Goal: Transaction & Acquisition: Purchase product/service

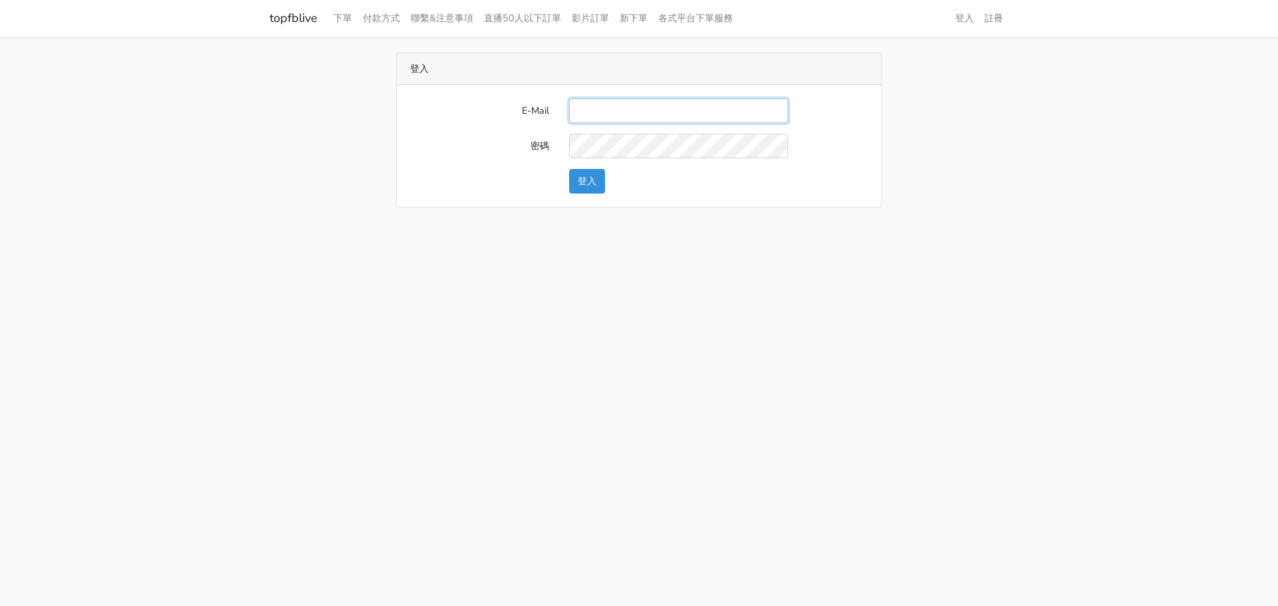
click at [615, 119] on input "E-Mail" at bounding box center [678, 111] width 219 height 25
type input "gftv30000@yahoo.com.tw"
click at [572, 186] on button "登入" at bounding box center [587, 181] width 36 height 25
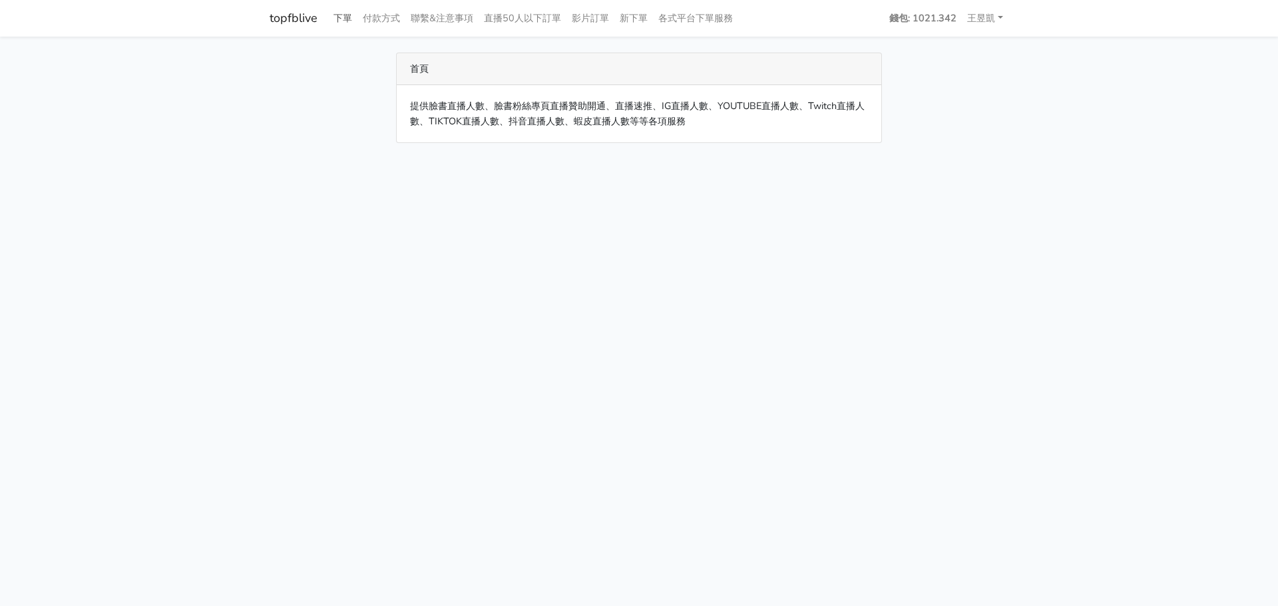
click at [347, 19] on link "下單" at bounding box center [342, 18] width 29 height 26
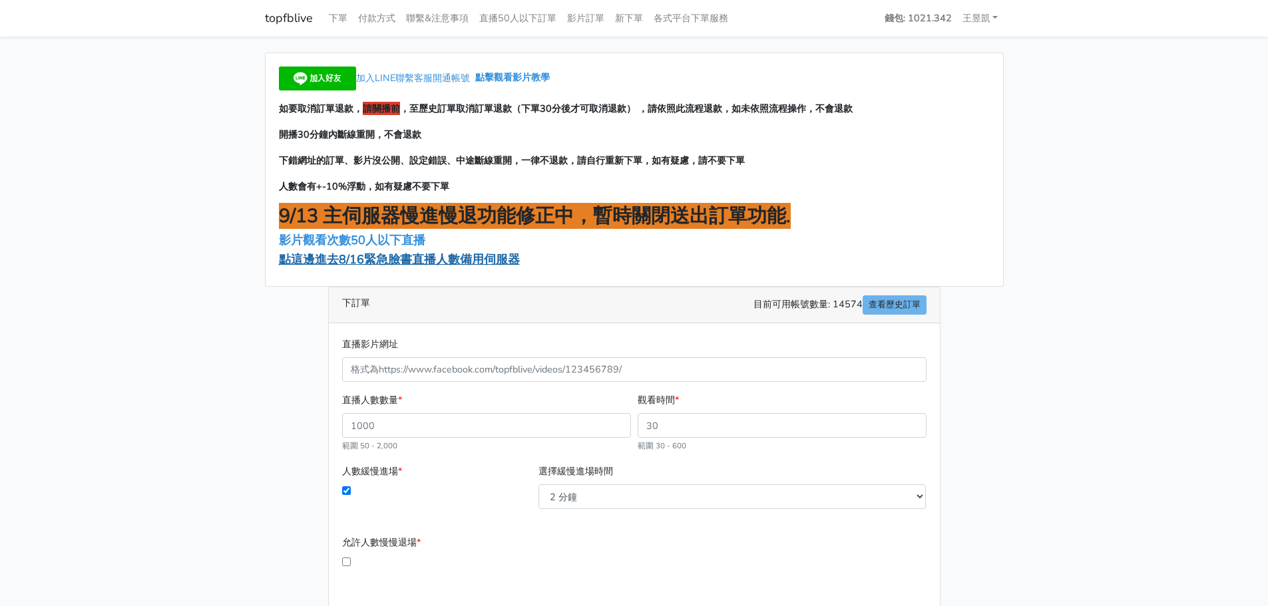
click at [369, 257] on span "點這邊進去8/16緊急臉書直播人數備用伺服器" at bounding box center [399, 260] width 241 height 16
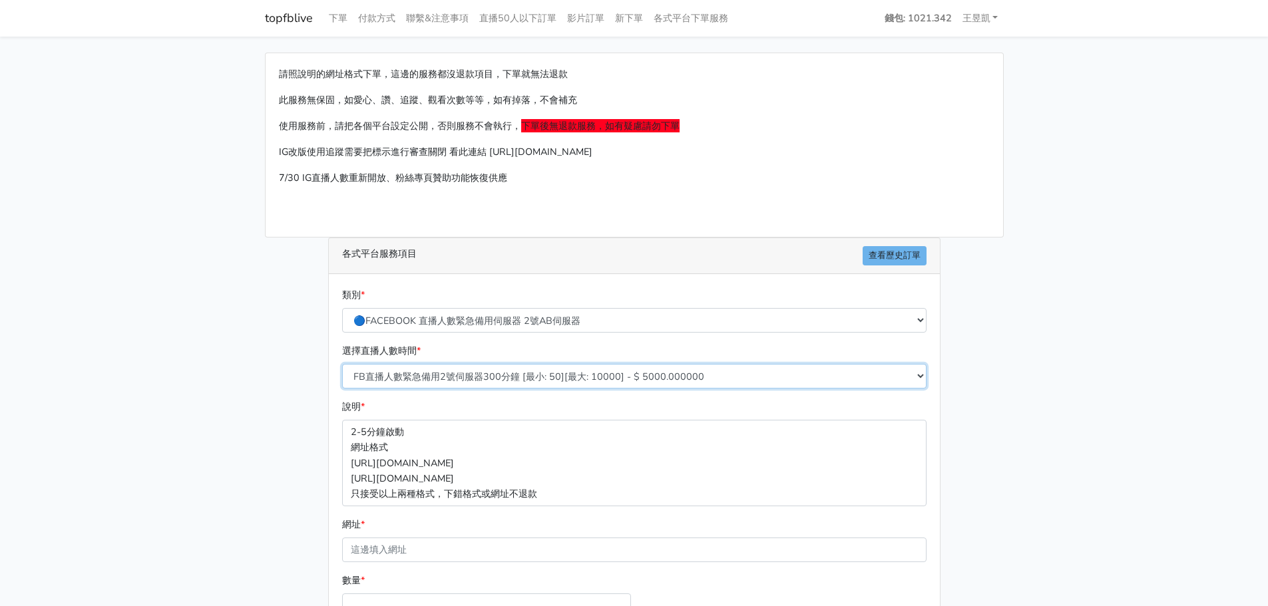
click at [449, 385] on select "FB直播人數緊急備用2號伺服器300分鐘 [最小: 50][最大: 10000] - $ 5000.000000 FB直播人數緊急備用2號伺服器60分鐘 [最…" at bounding box center [634, 376] width 584 height 25
select select "575"
click at [342, 364] on select "FB直播人數緊急備用2號伺服器300分鐘 [最小: 50][最大: 10000] - $ 5000.000000 FB直播人數緊急備用2號伺服器60分鐘 [最…" at bounding box center [634, 376] width 584 height 25
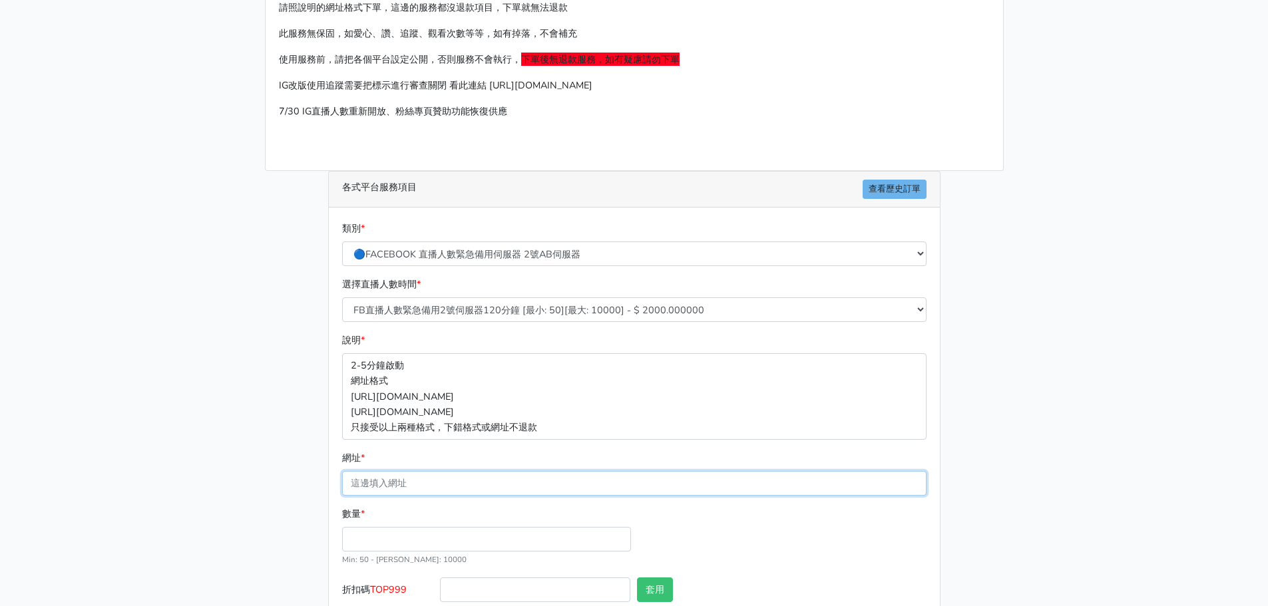
click at [396, 479] on input "網址 *" at bounding box center [634, 483] width 584 height 25
paste input "[URL][DOMAIN_NAME]"
type input "[URL][DOMAIN_NAME]"
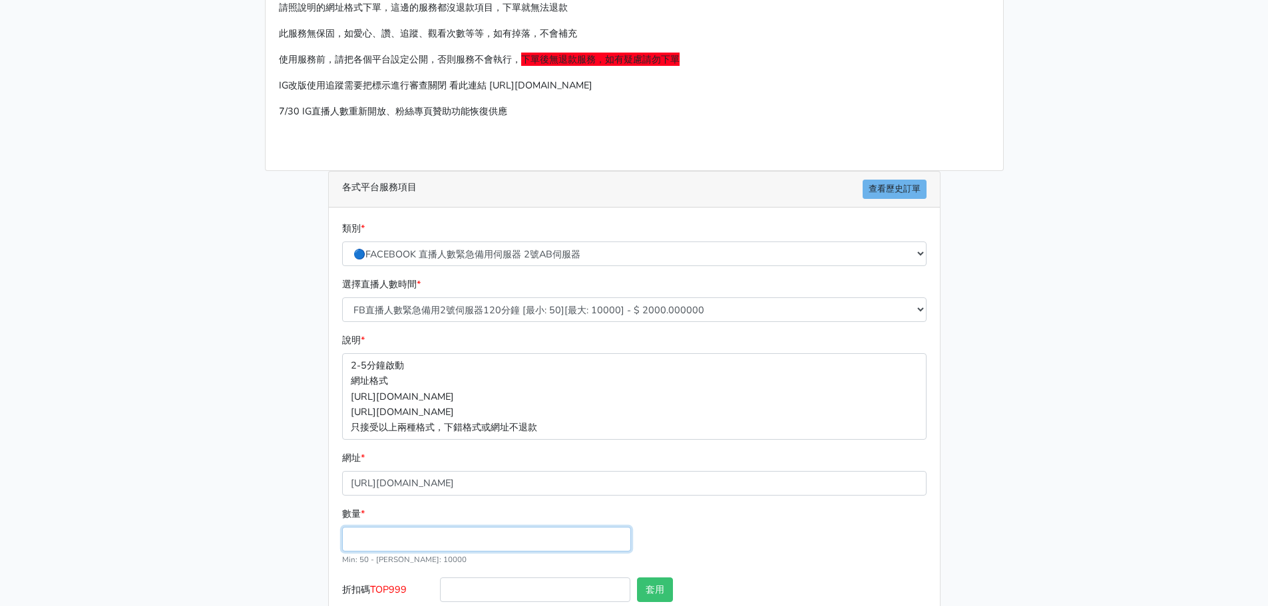
click at [371, 532] on input "數量 *" at bounding box center [486, 539] width 289 height 25
type input "100"
type input "200.000"
click at [381, 602] on label "折扣碼 TOP999" at bounding box center [388, 593] width 99 height 30
click at [440, 602] on input "折扣碼 TOP999" at bounding box center [535, 590] width 190 height 25
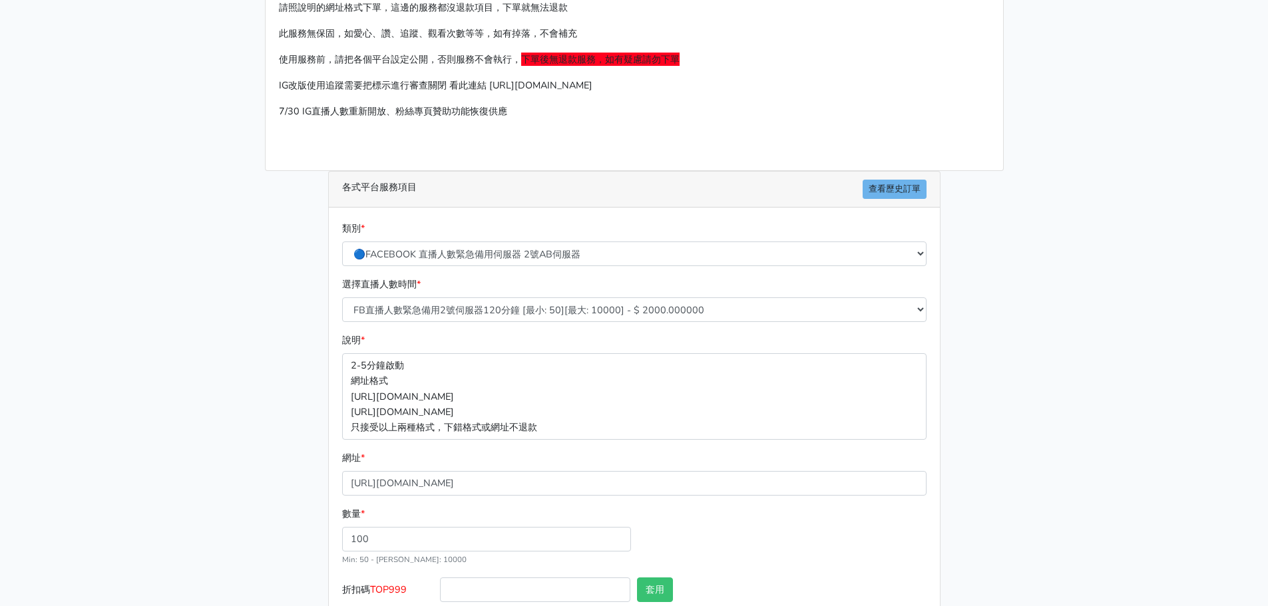
click at [383, 596] on label "折扣碼 TOP999" at bounding box center [388, 593] width 99 height 30
click at [440, 596] on input "折扣碼 TOP999" at bounding box center [535, 590] width 190 height 25
click at [383, 596] on label "折扣碼 TOP999" at bounding box center [388, 593] width 99 height 30
click at [440, 596] on input "折扣碼 TOP999" at bounding box center [535, 590] width 190 height 25
copy span "TOP999"
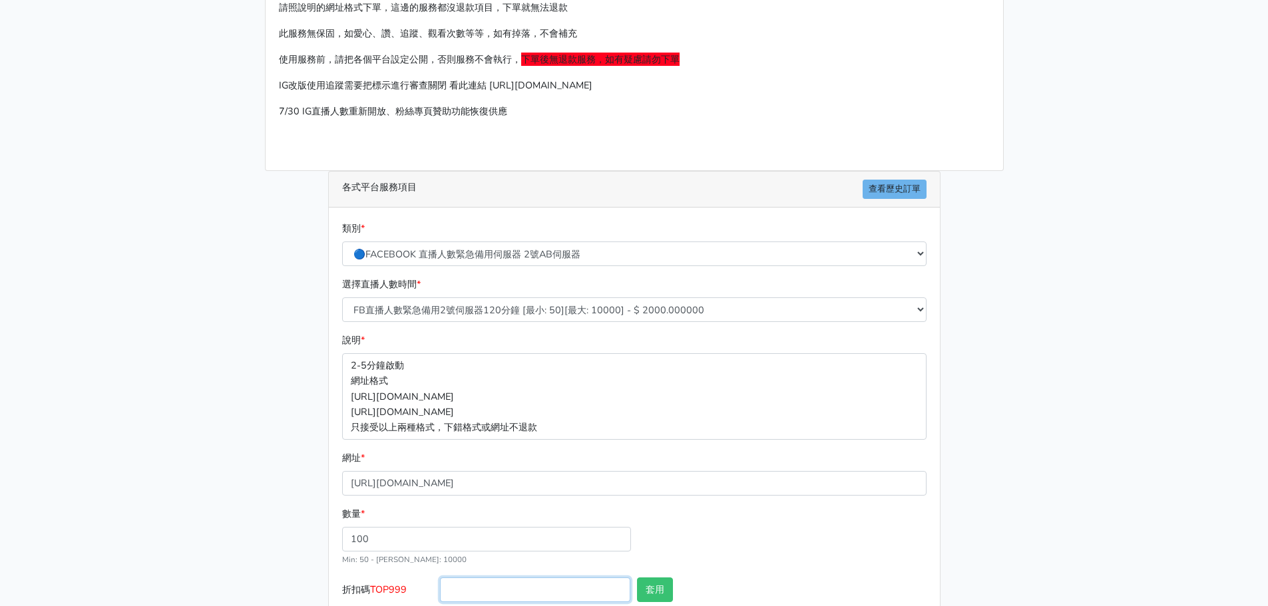
click at [511, 592] on input "折扣碼 TOP999" at bounding box center [535, 590] width 190 height 25
paste input "TOP999"
type input "TOP999"
click at [642, 586] on button "套用" at bounding box center [655, 590] width 36 height 25
type input "套用失敗"
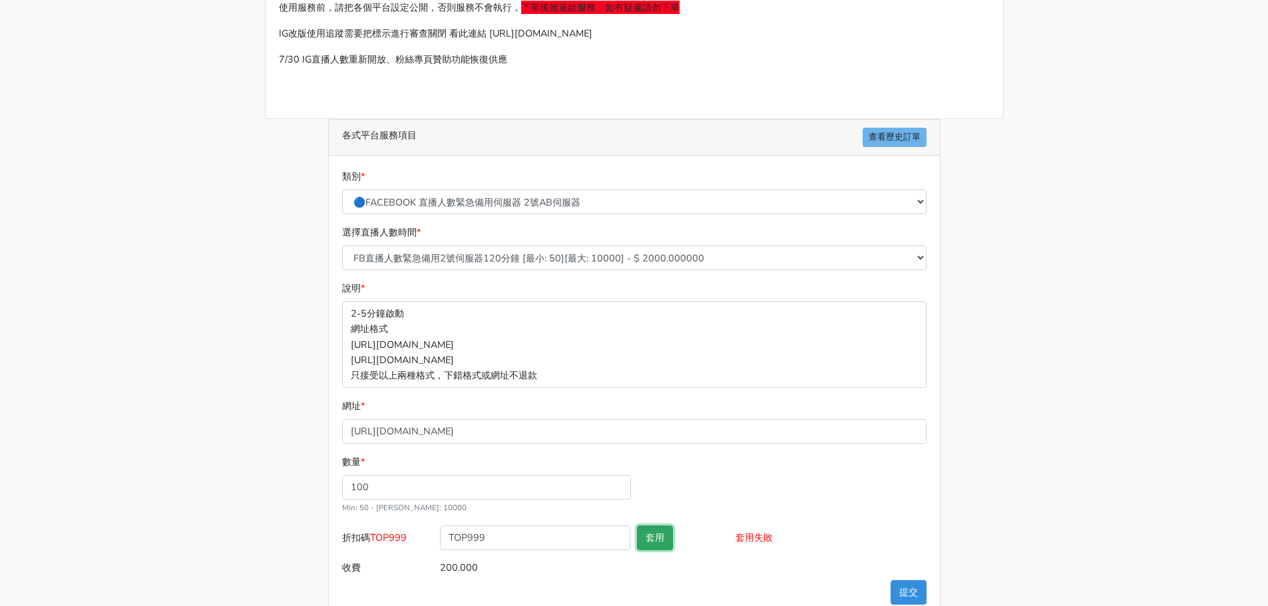
scroll to position [147, 0]
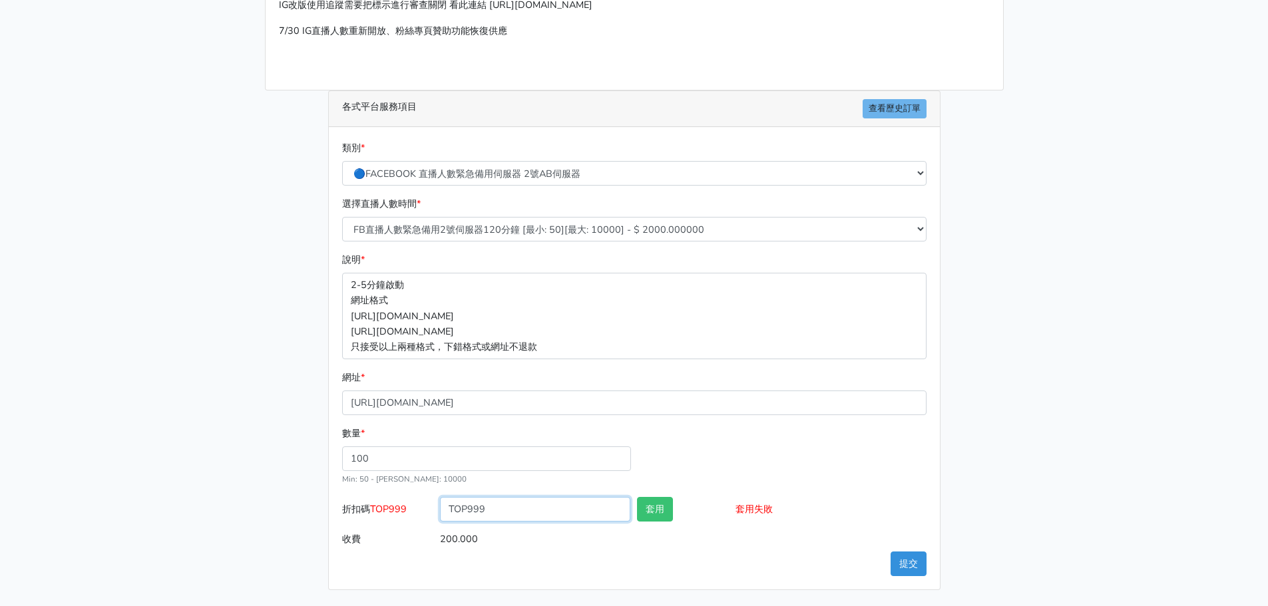
drag, startPoint x: 510, startPoint y: 518, endPoint x: 60, endPoint y: 546, distance: 450.9
click at [55, 547] on main "請照說明的網址格式下單，這邊的服務都沒退款項目，下單就無法退款 此服務無保固，如愛心、讚、追蹤、觀看次數等等，如有掉落，不會補充 使用服務前，請把各個平台設定…" at bounding box center [634, 247] width 1268 height 717
click at [921, 557] on button "提交" at bounding box center [909, 564] width 36 height 25
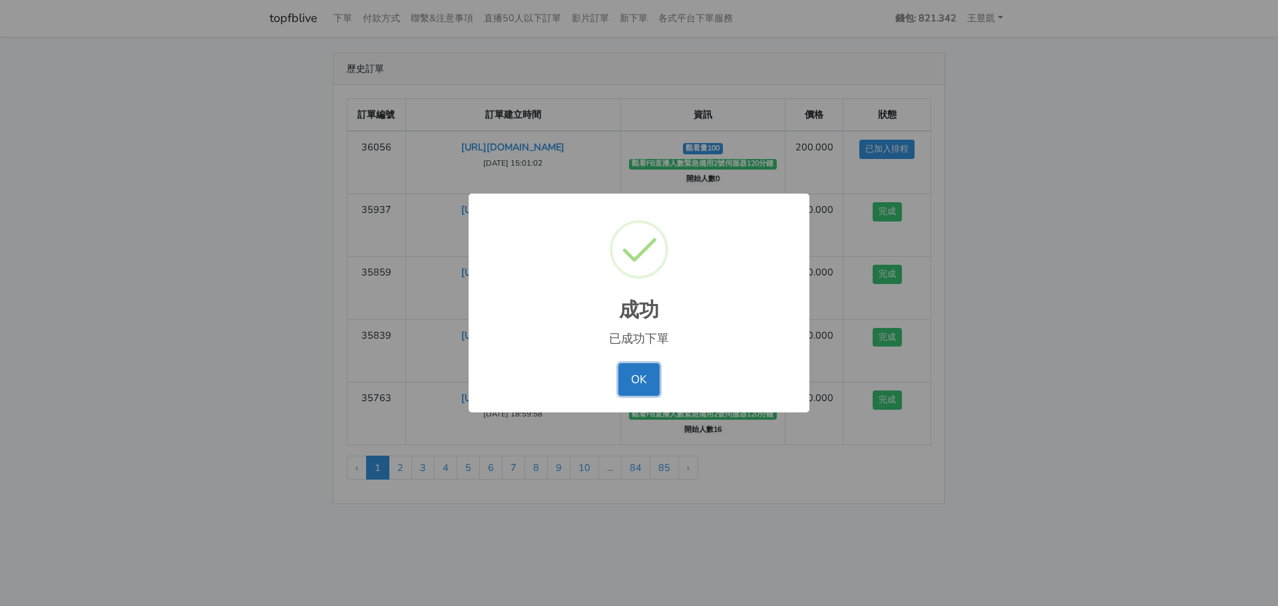
drag, startPoint x: 626, startPoint y: 375, endPoint x: 533, endPoint y: 237, distance: 166.7
click at [626, 375] on button "OK" at bounding box center [638, 379] width 41 height 32
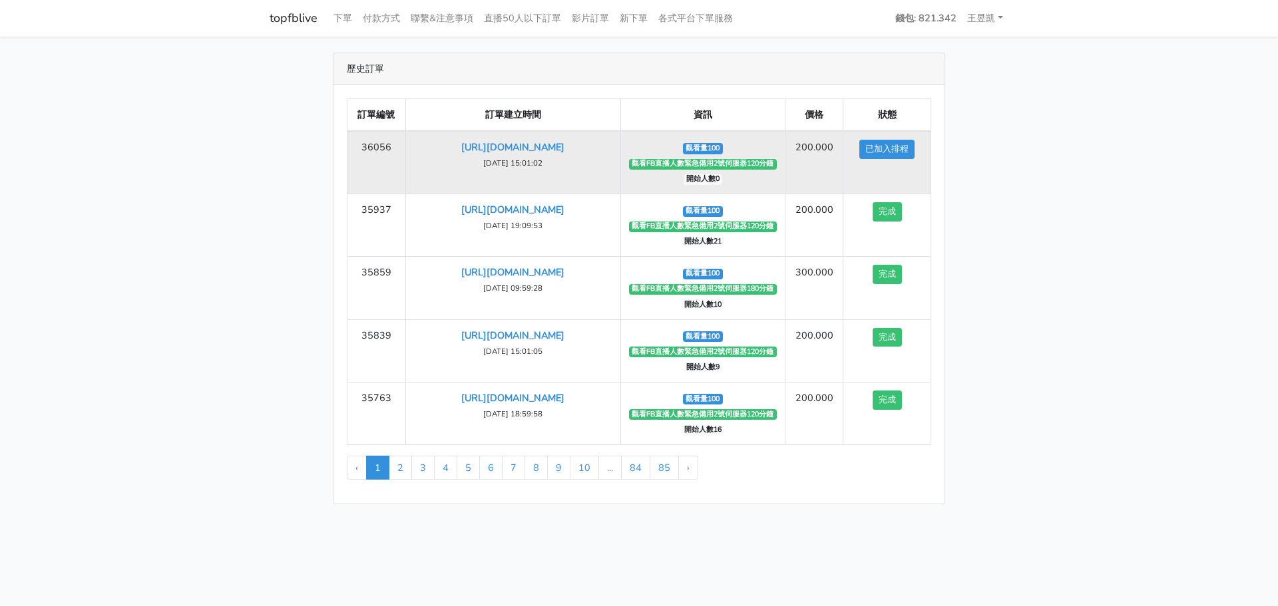
click at [493, 154] on td "https://www.facebook.com/NewTaipeiCityFA/videos/790176863394995 2025-09-12 15:0…" at bounding box center [512, 162] width 215 height 63
click at [501, 153] on link "https://www.facebook.com/NewTaipeiCityFA/videos/790176863394995" at bounding box center [512, 146] width 103 height 13
